Goal: Task Accomplishment & Management: Use online tool/utility

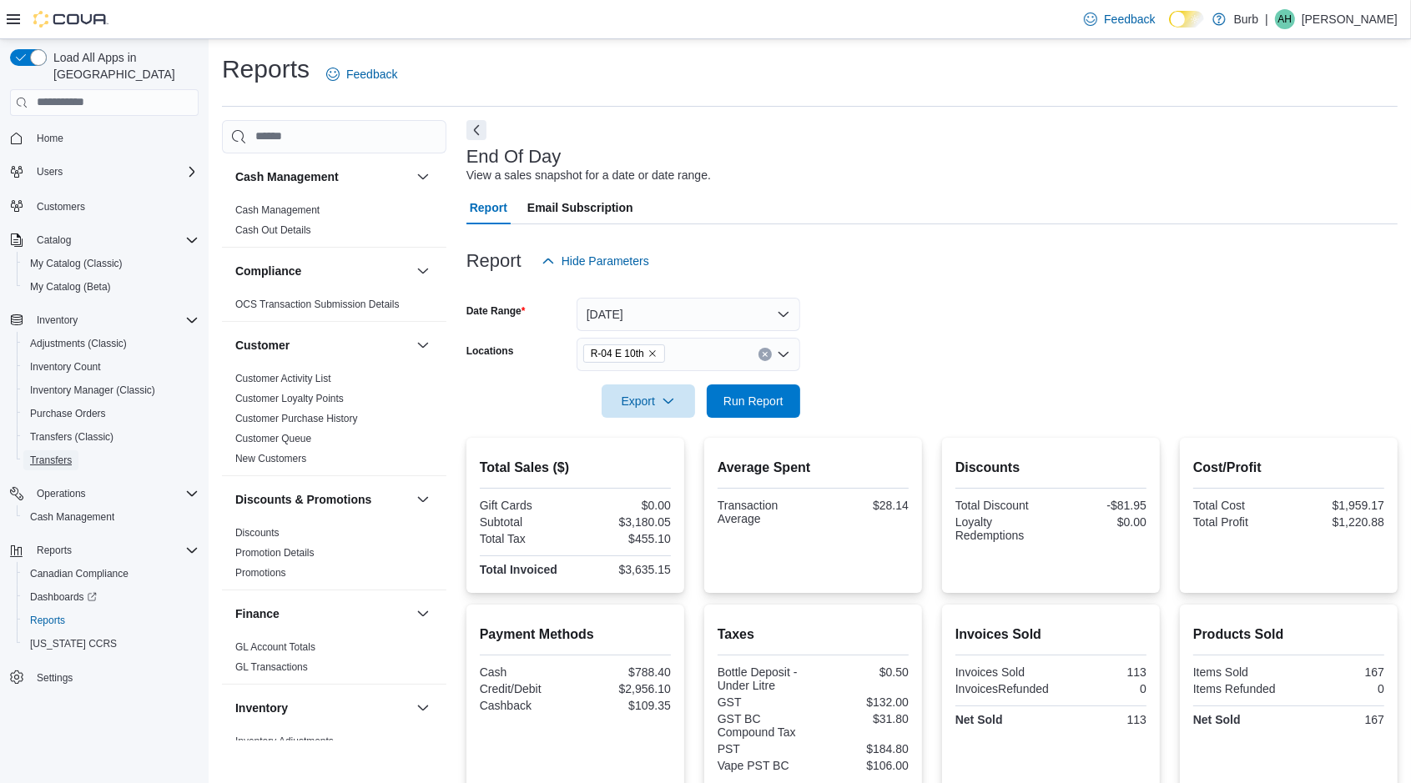
click at [47, 454] on span "Transfers" at bounding box center [51, 460] width 42 height 13
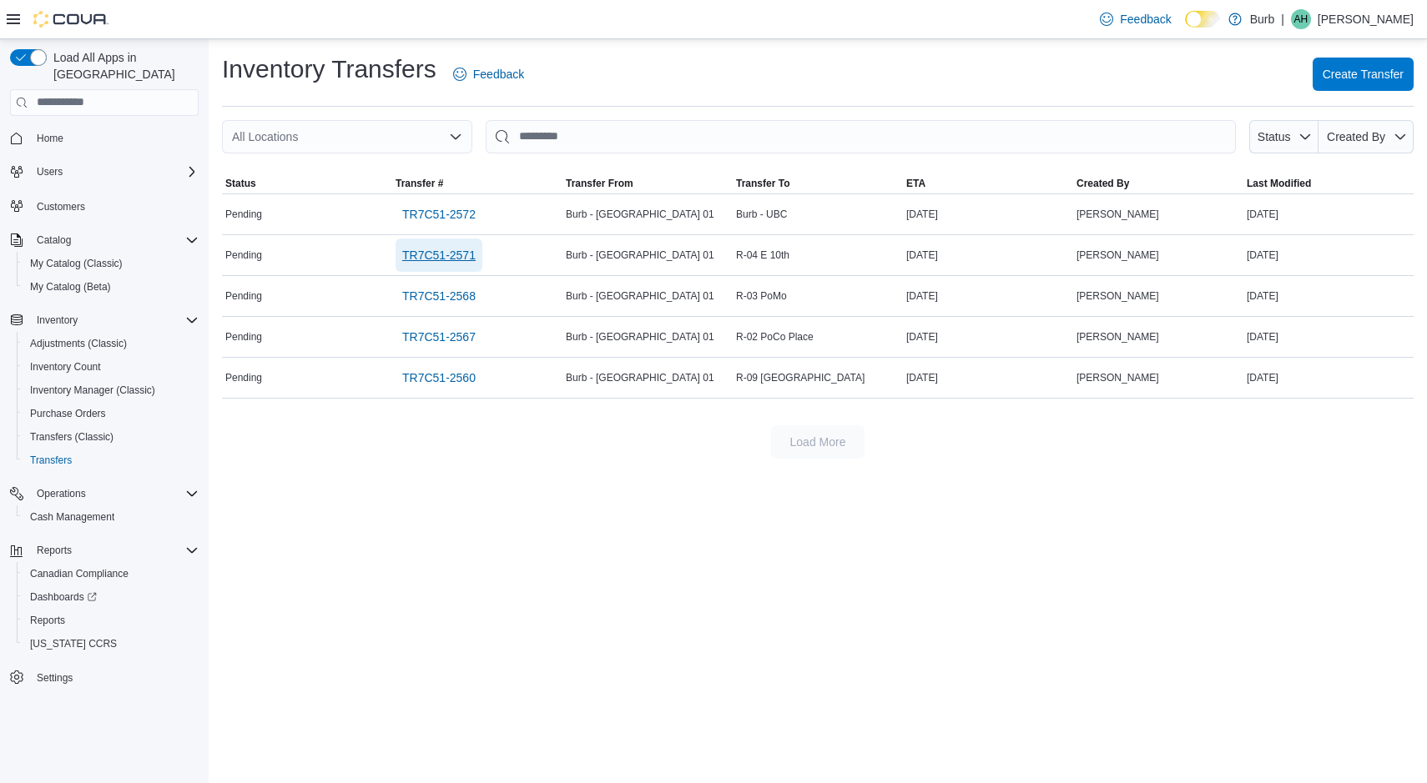
click at [426, 253] on span "TR7C51-2571" at bounding box center [438, 255] width 73 height 17
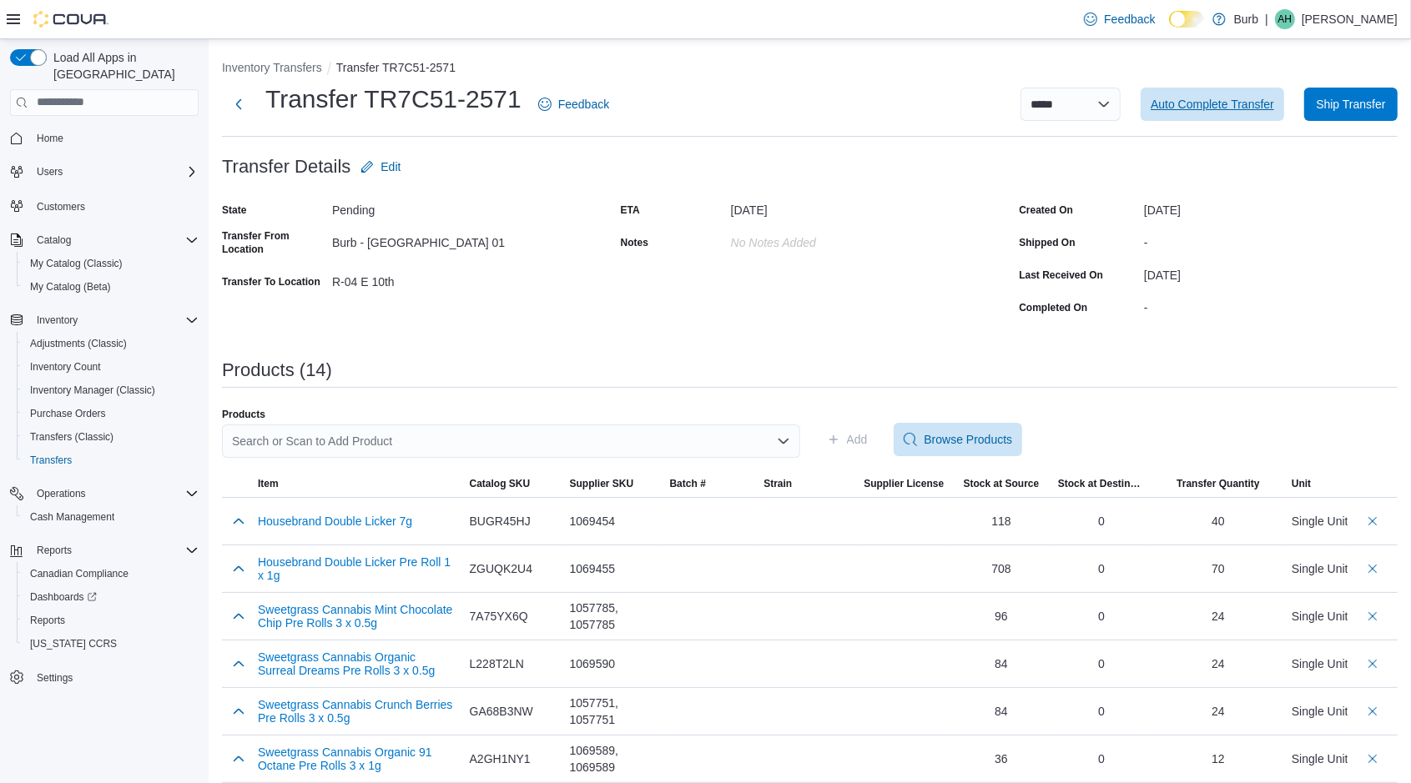
click at [1227, 115] on span "Auto Complete Transfer" at bounding box center [1211, 104] width 123 height 33
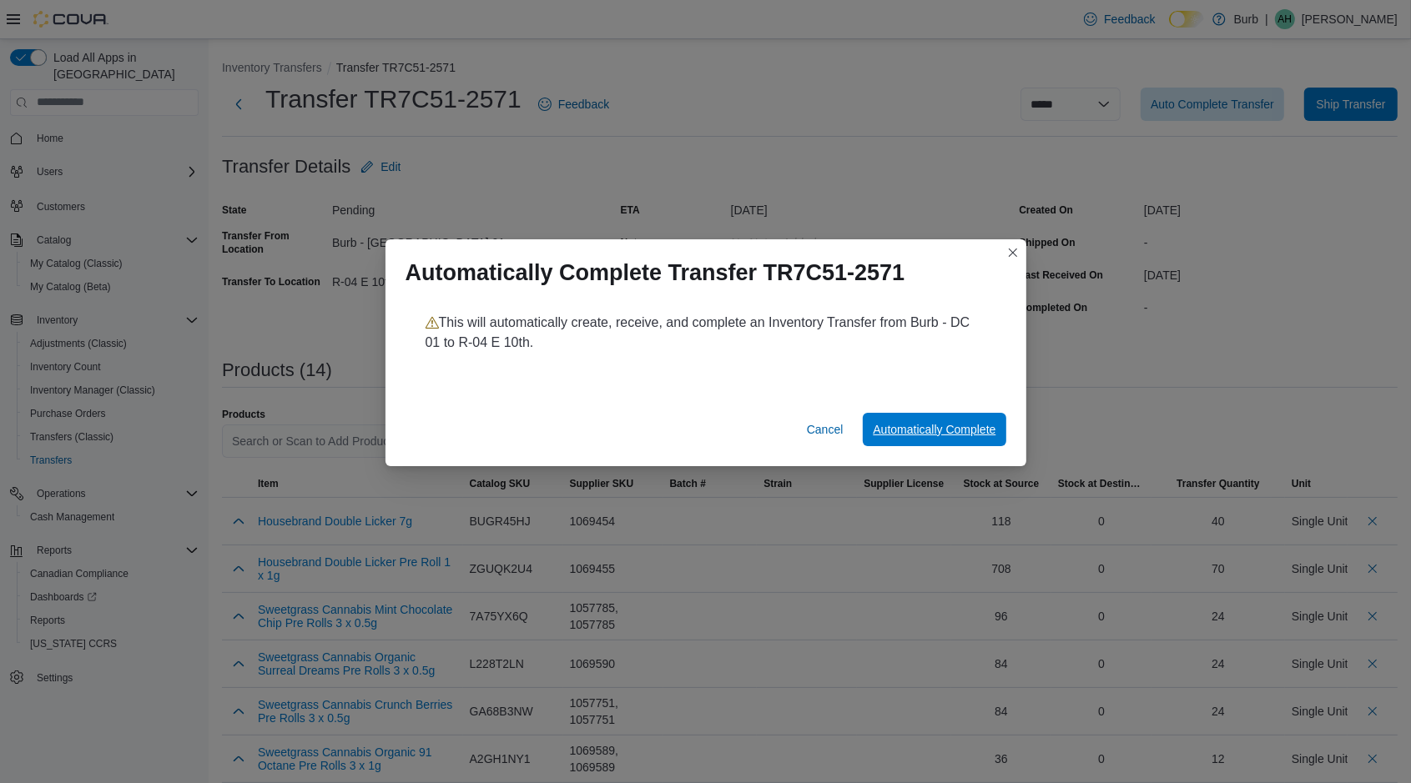
click at [979, 429] on span "Automatically Complete" at bounding box center [934, 429] width 123 height 17
